Goal: Task Accomplishment & Management: Use online tool/utility

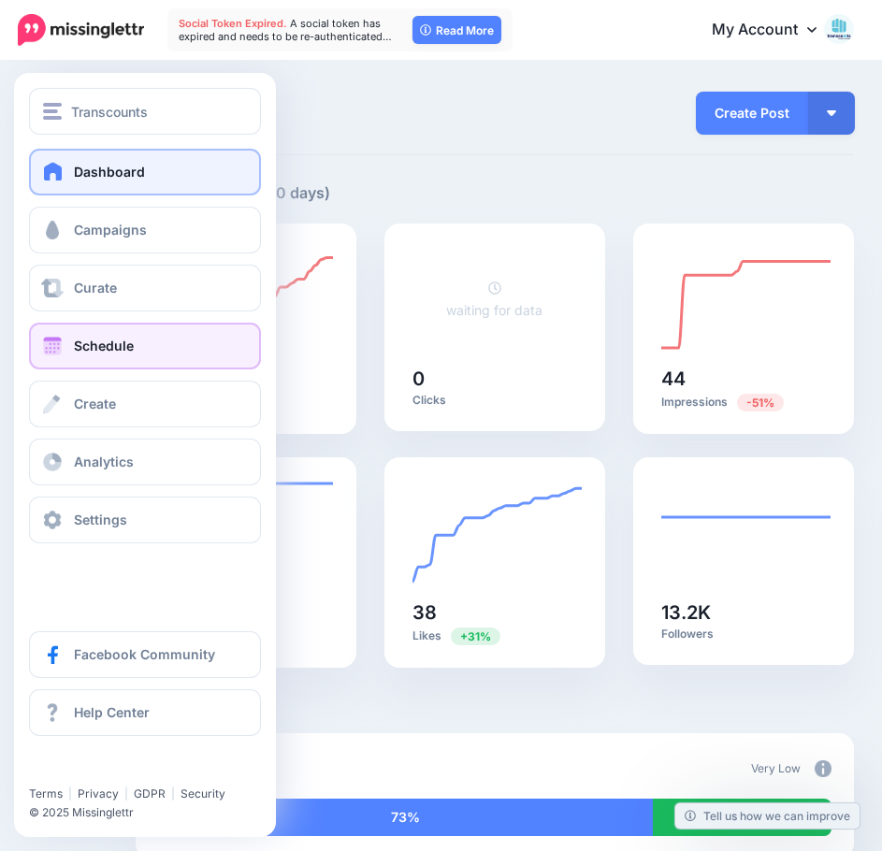
click at [116, 342] on span "Schedule" at bounding box center [104, 346] width 60 height 16
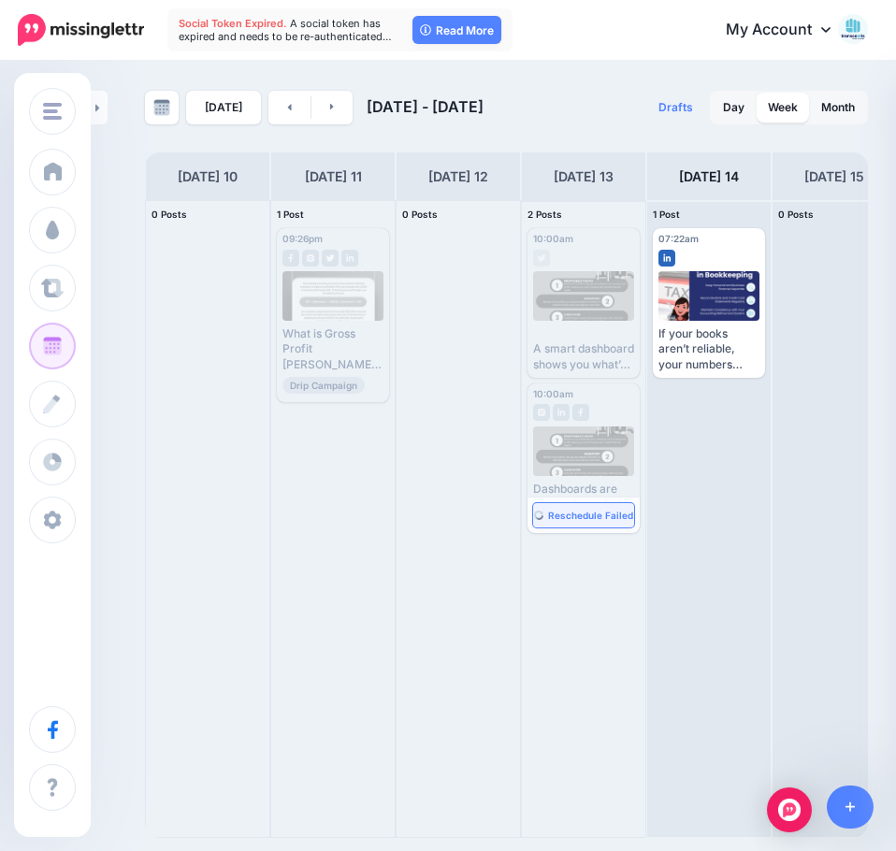
click at [552, 514] on span "Reschedule Failed" at bounding box center [590, 515] width 85 height 9
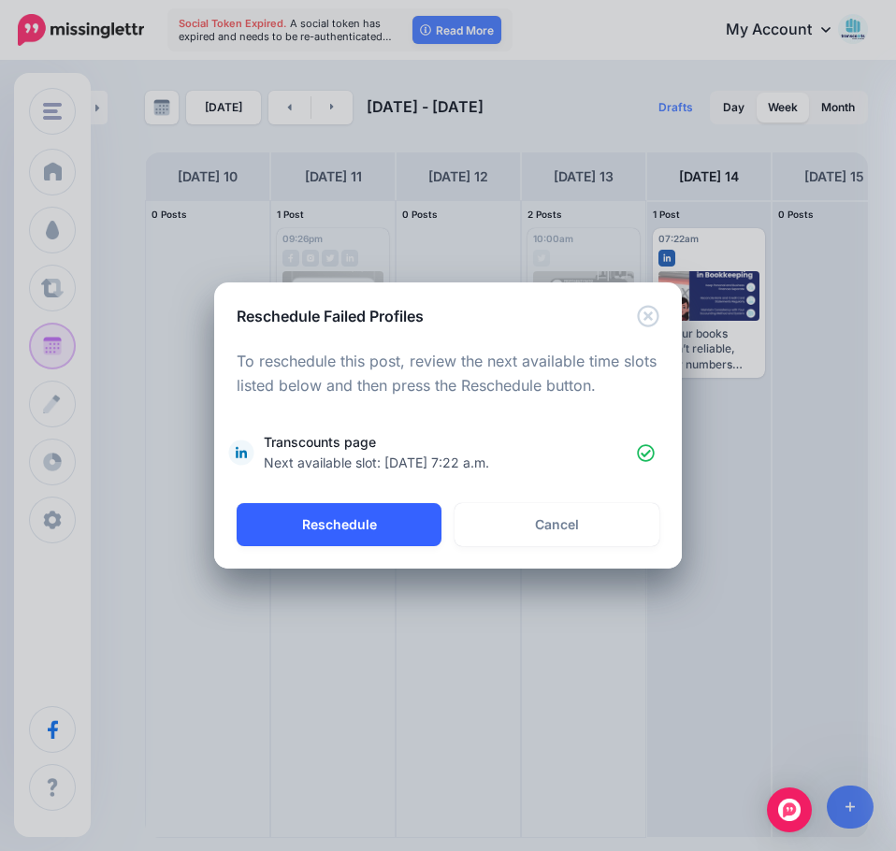
click at [377, 526] on button "Reschedule" at bounding box center [339, 524] width 205 height 43
